Goal: Navigation & Orientation: Find specific page/section

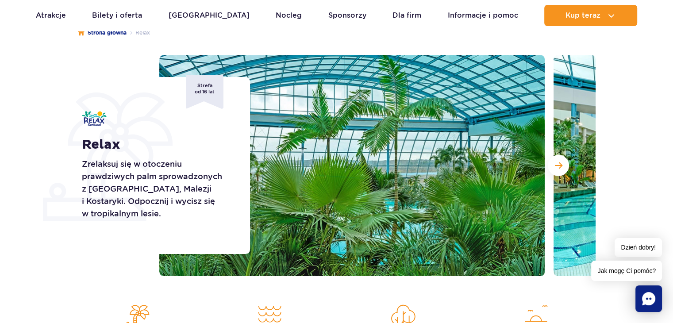
scroll to position [133, 0]
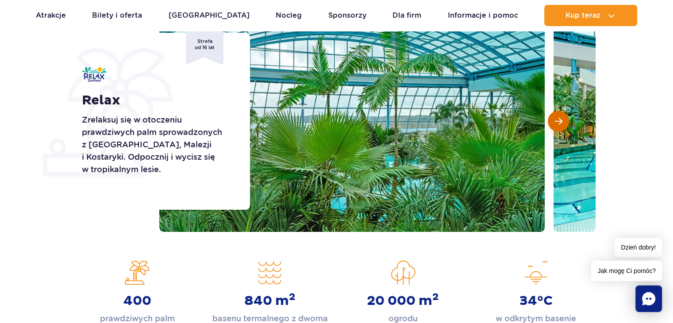
click at [556, 117] on span "Następny slajd" at bounding box center [559, 121] width 8 height 8
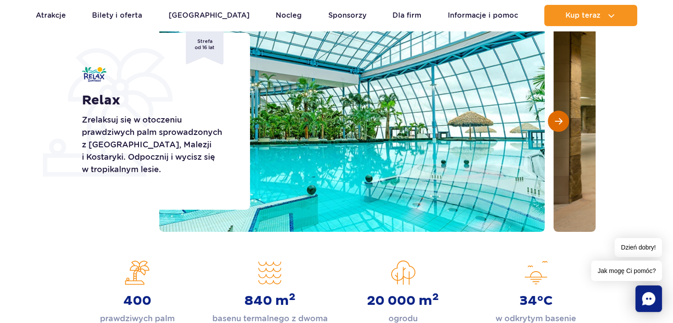
click at [556, 117] on span "Następny slajd" at bounding box center [559, 121] width 8 height 8
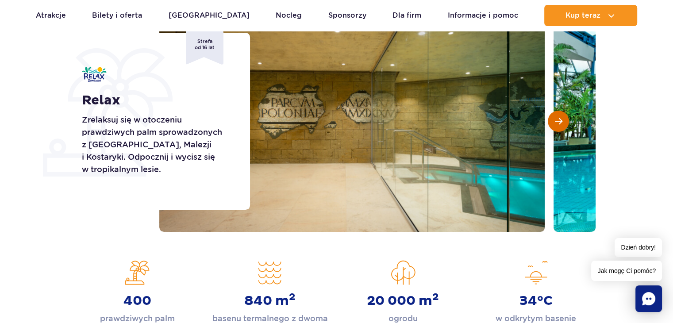
click at [556, 117] on span "Następny slajd" at bounding box center [559, 121] width 8 height 8
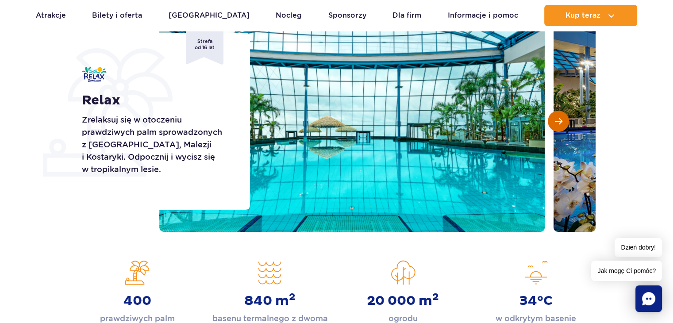
click at [556, 117] on span "Następny slajd" at bounding box center [559, 121] width 8 height 8
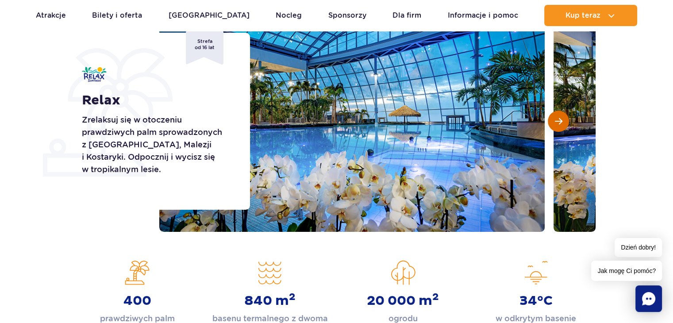
scroll to position [0, 0]
click at [556, 117] on span "Następny slajd" at bounding box center [559, 121] width 8 height 8
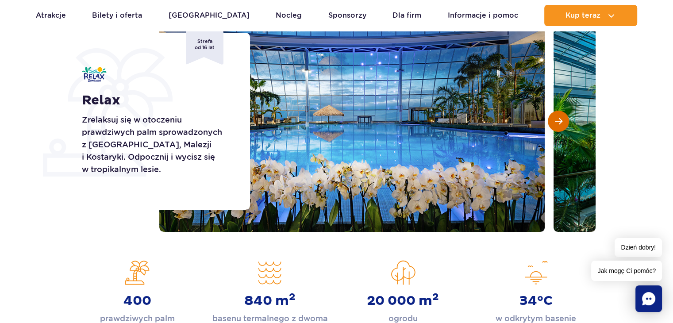
click at [556, 117] on span "Następny slajd" at bounding box center [559, 121] width 8 height 8
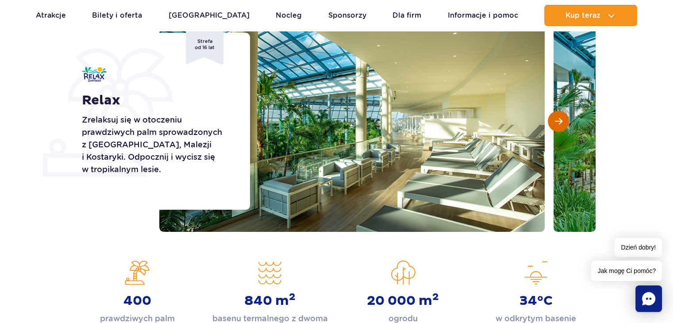
click at [556, 117] on span "Następny slajd" at bounding box center [559, 121] width 8 height 8
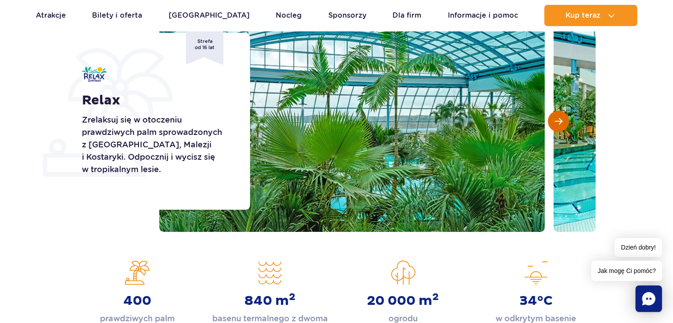
click at [556, 117] on span "Następny slajd" at bounding box center [559, 121] width 8 height 8
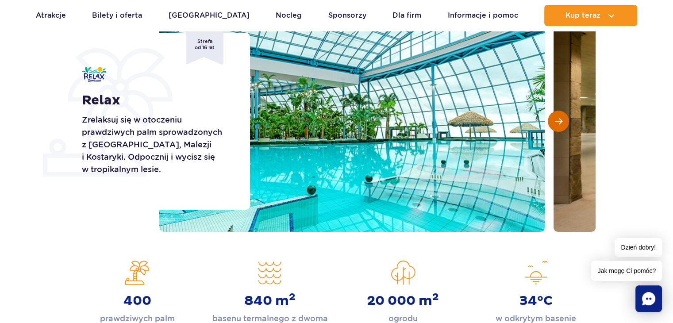
click at [556, 117] on span "Następny slajd" at bounding box center [559, 121] width 8 height 8
